Goal: Information Seeking & Learning: Learn about a topic

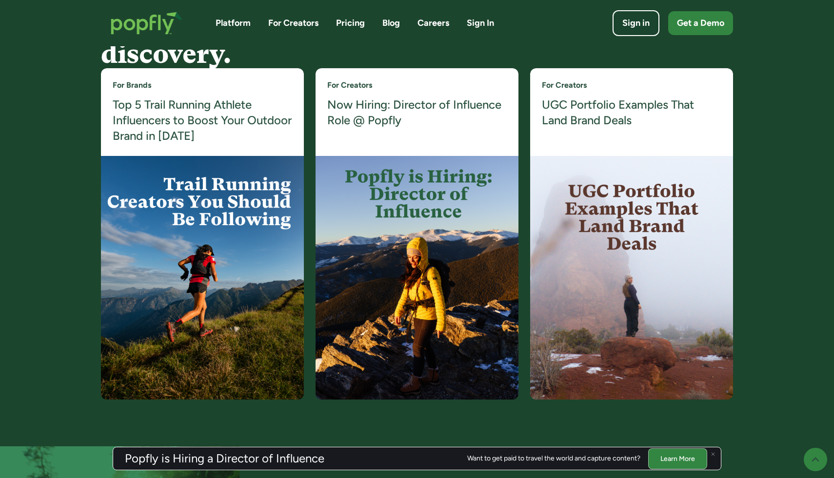
scroll to position [1888, 0]
click at [361, 117] on h4 "Now Hiring: Director of Influence Role @ Popfly" at bounding box center [416, 113] width 179 height 32
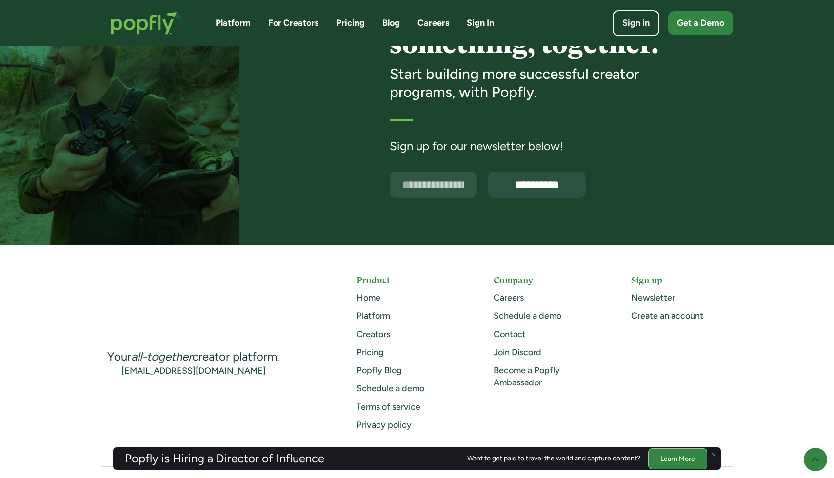
scroll to position [2492, 0]
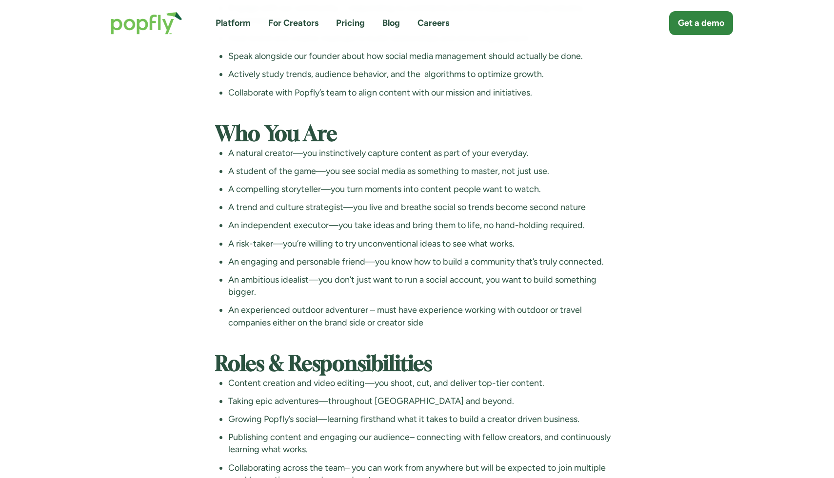
scroll to position [1824, 0]
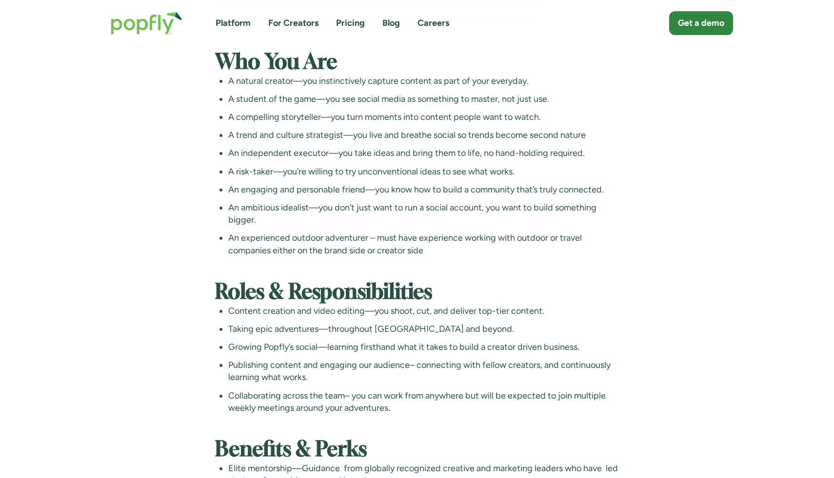
scroll to position [1879, 0]
